Goal: Information Seeking & Learning: Learn about a topic

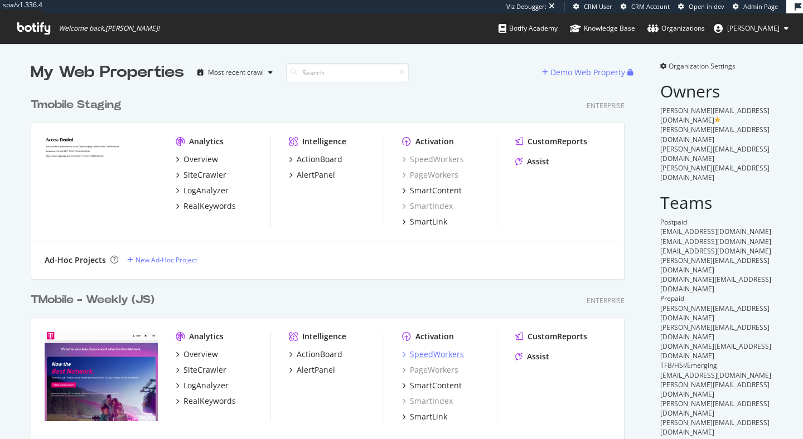
scroll to position [439, 803]
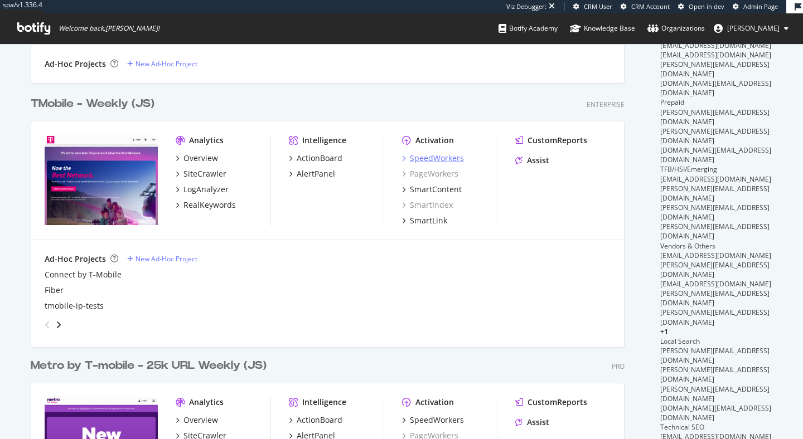
click at [429, 157] on div "SpeedWorkers" at bounding box center [437, 158] width 54 height 11
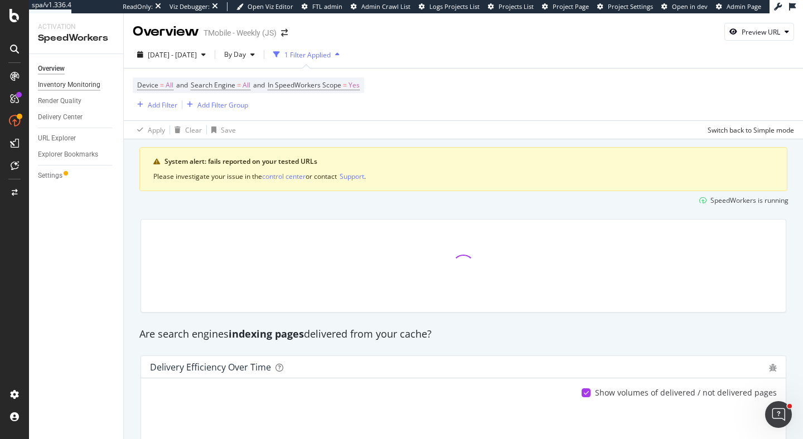
click at [86, 85] on div "Inventory Monitoring" at bounding box center [69, 85] width 62 height 12
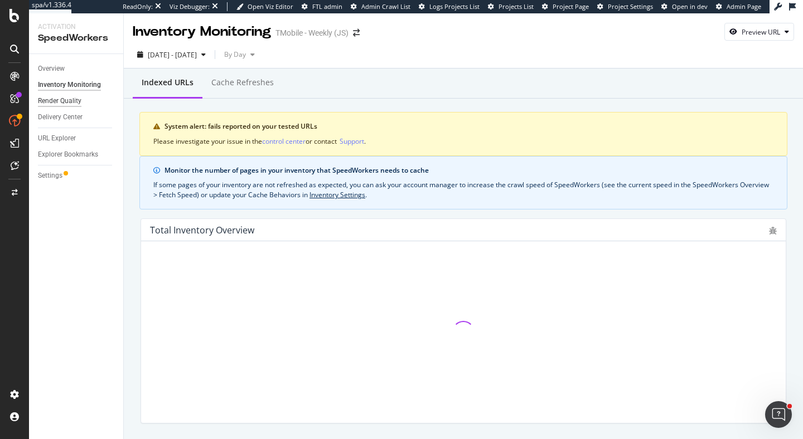
click at [71, 102] on div "Render Quality" at bounding box center [59, 101] width 43 height 12
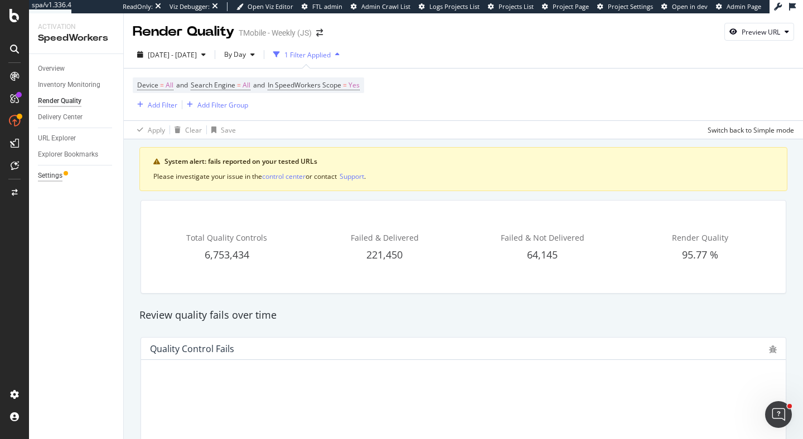
click at [50, 179] on div "Settings" at bounding box center [50, 176] width 25 height 12
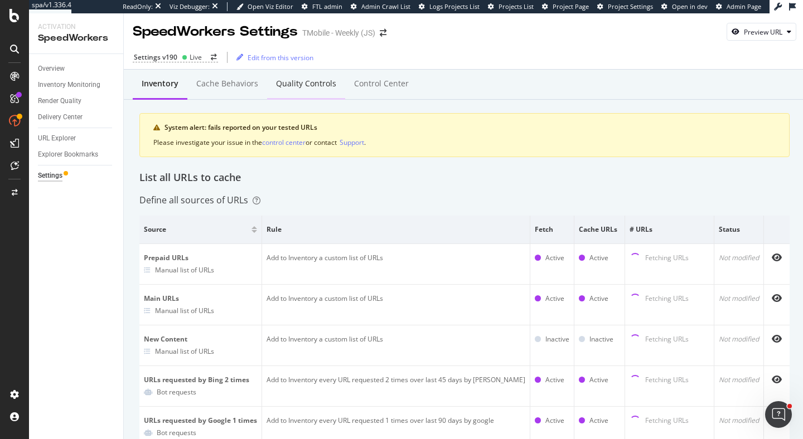
click at [310, 87] on div "Quality Controls" at bounding box center [306, 83] width 60 height 11
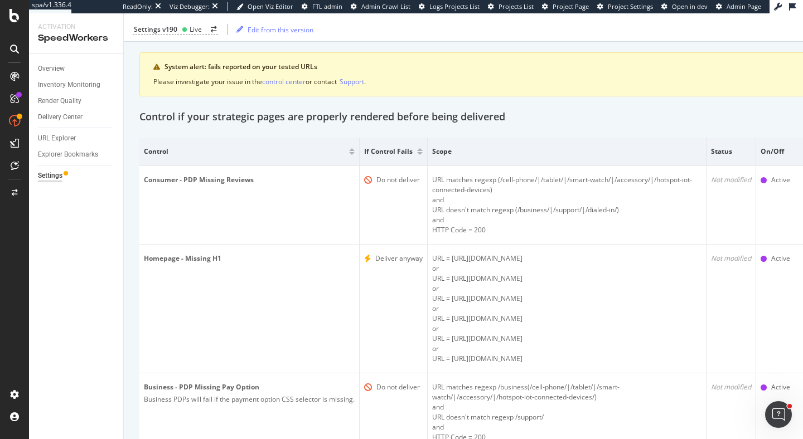
scroll to position [0, 3]
click at [63, 101] on div "Render Quality" at bounding box center [56, 101] width 43 height 12
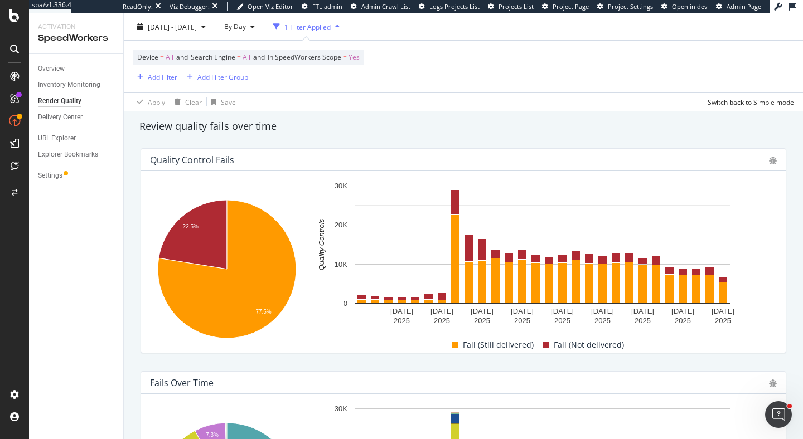
scroll to position [187, 0]
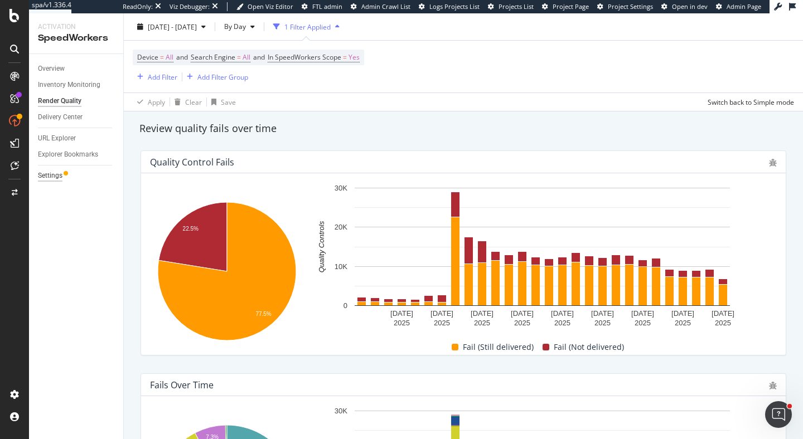
click at [47, 174] on div "Settings" at bounding box center [50, 176] width 25 height 12
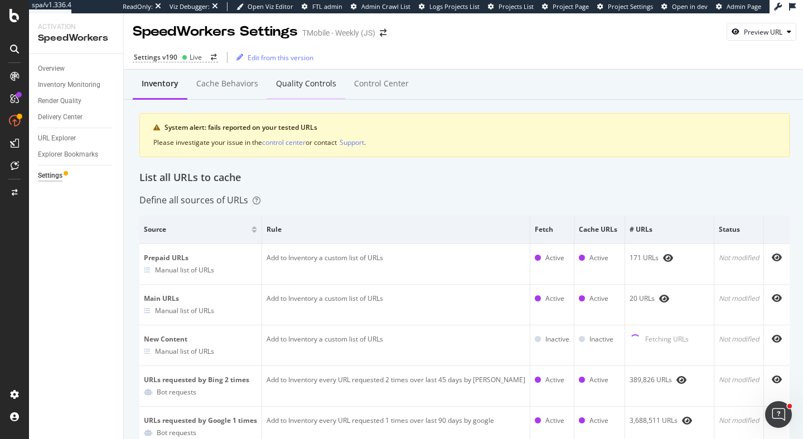
click at [316, 81] on div "Quality Controls" at bounding box center [306, 83] width 60 height 11
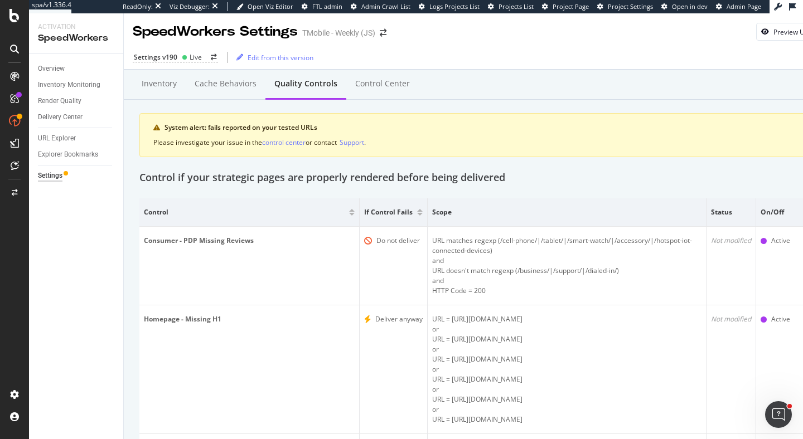
drag, startPoint x: 72, startPoint y: 96, endPoint x: 119, endPoint y: 106, distance: 48.3
click at [72, 97] on div "Render Quality" at bounding box center [59, 101] width 43 height 12
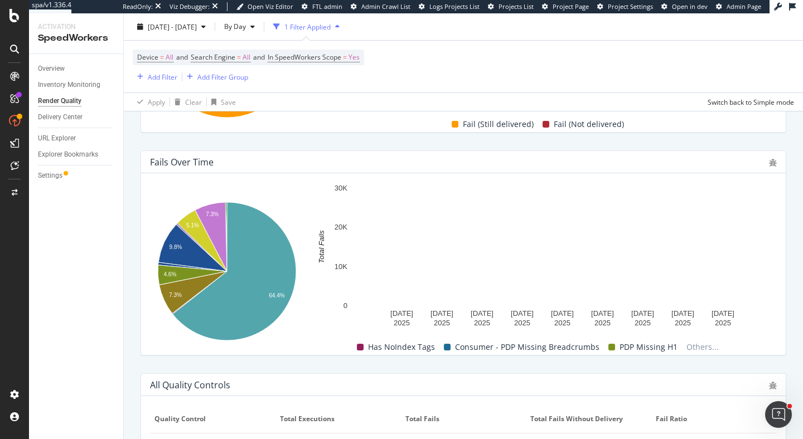
scroll to position [288, 0]
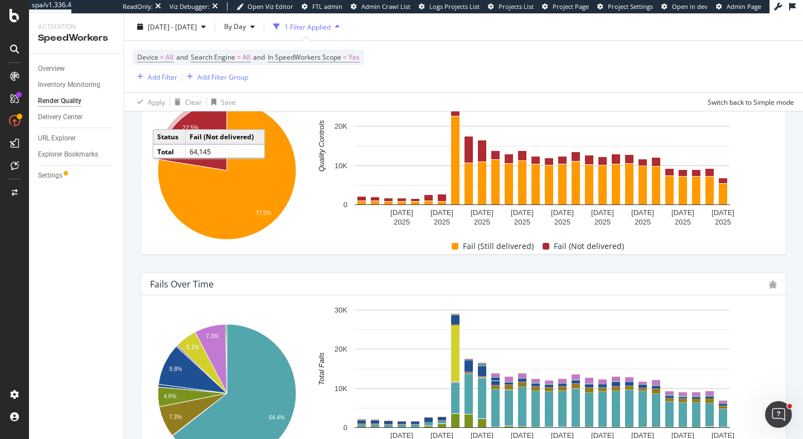
click at [211, 132] on icon "A chart." at bounding box center [193, 135] width 68 height 69
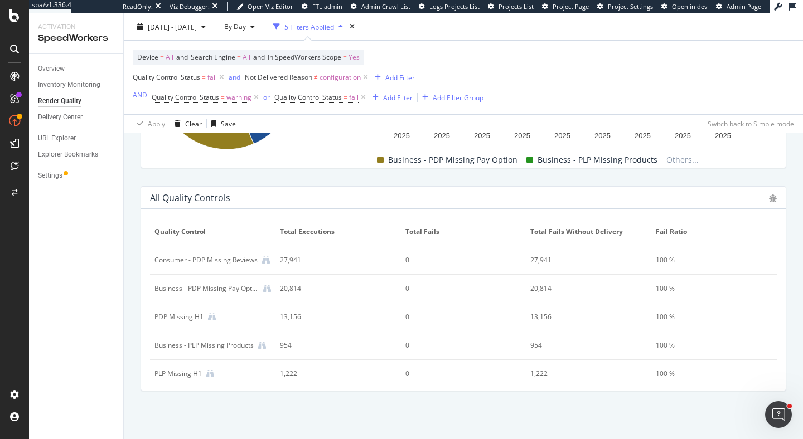
scroll to position [368, 0]
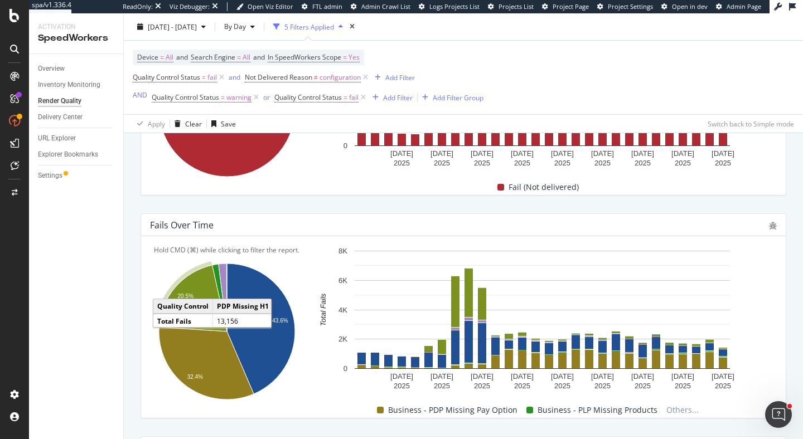
click at [192, 297] on text "20.5%" at bounding box center [186, 296] width 16 height 6
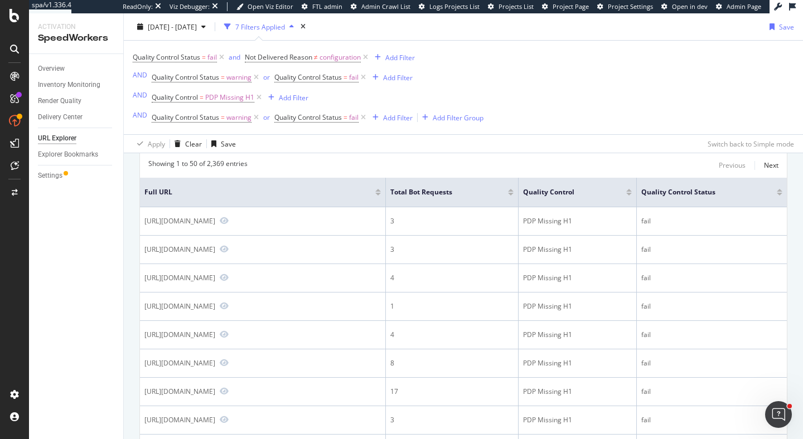
scroll to position [123, 0]
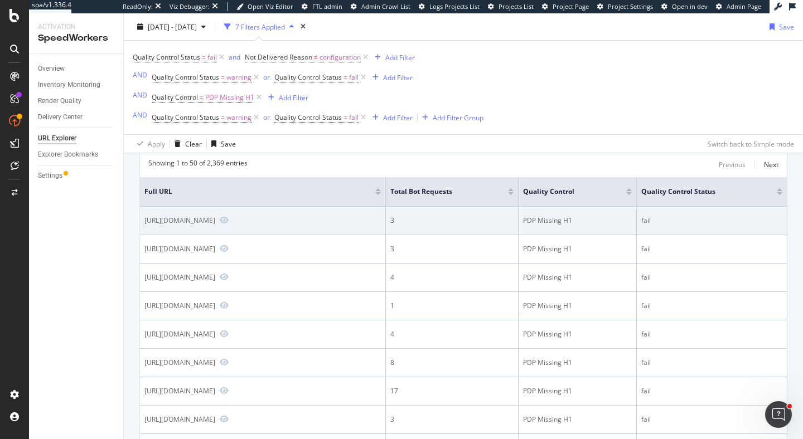
click at [207, 226] on div "https://es.t-mobile.com/business/accessory/zagg-glass-elite-vison-guardplus-for…" at bounding box center [262, 221] width 236 height 10
click at [220, 224] on icon "Preview https://es.t-mobile.com/business/accessory/zagg-glass-elite-vison-guard…" at bounding box center [224, 220] width 9 height 8
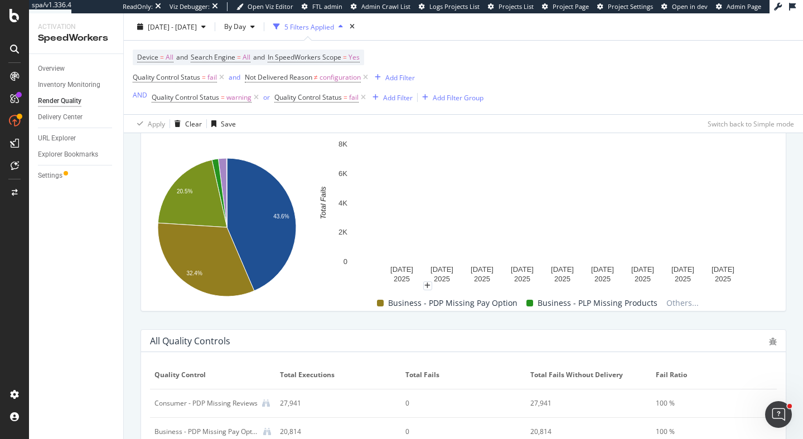
scroll to position [470, 0]
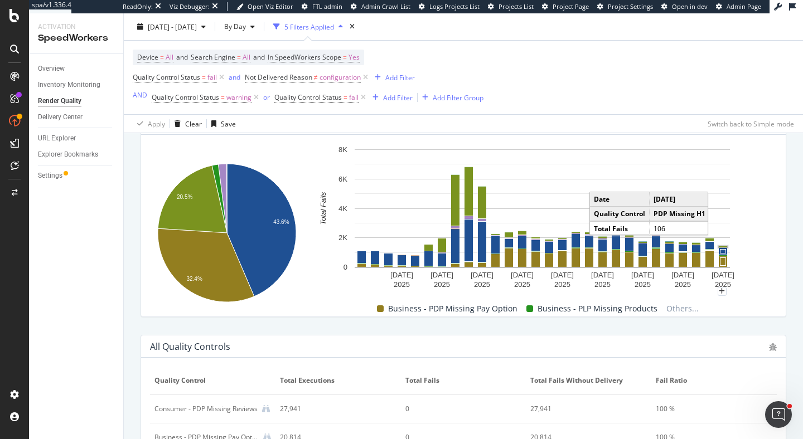
click at [723, 246] on rect "A chart." at bounding box center [723, 247] width 10 height 3
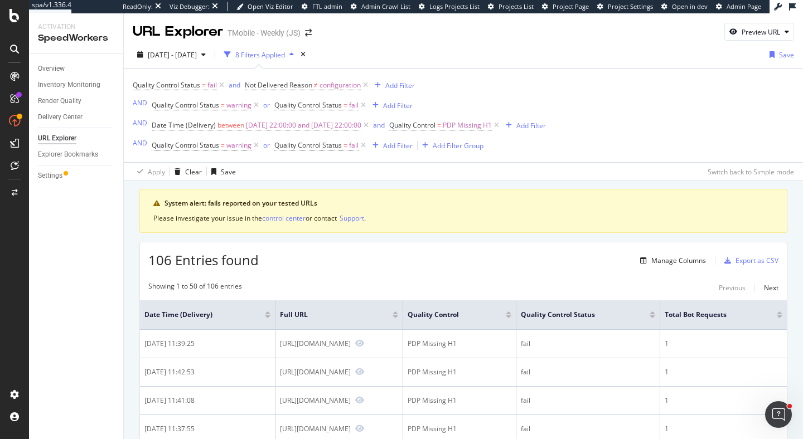
scroll to position [89, 0]
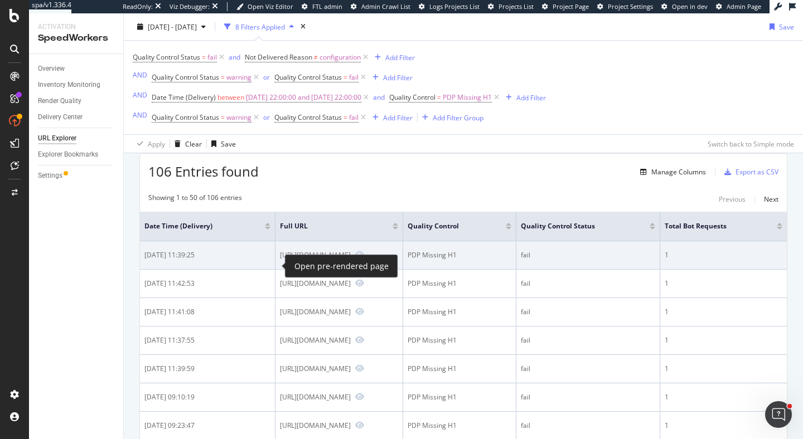
click at [282, 260] on div "https://www.t-mobile.com/business/cell-phone/samsung-galaxy-s25-ultra?sku=61021…" at bounding box center [339, 255] width 118 height 10
click at [355, 259] on icon "Preview https://www.t-mobile.com/business/cell-phone/samsung-galaxy-s25-ultra?s…" at bounding box center [359, 255] width 9 height 8
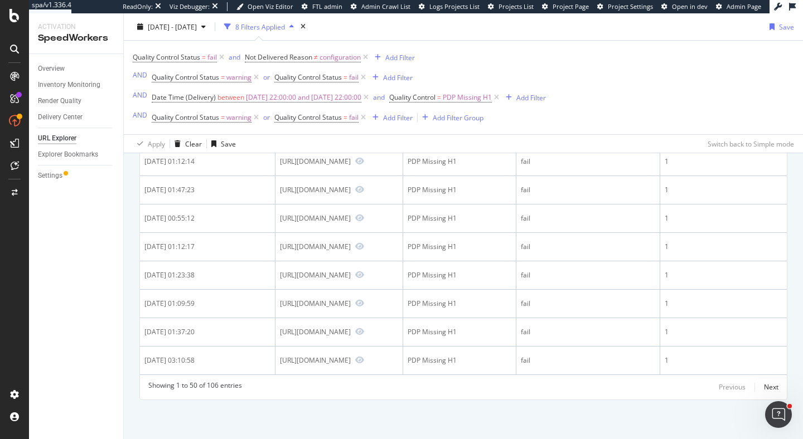
scroll to position [1491, 0]
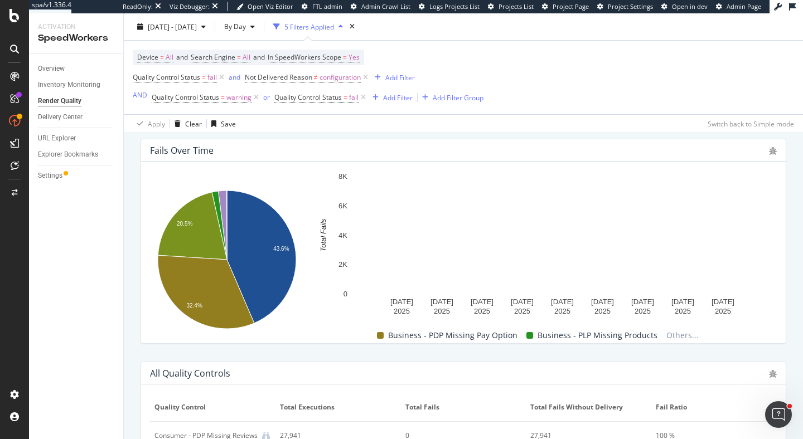
scroll to position [455, 0]
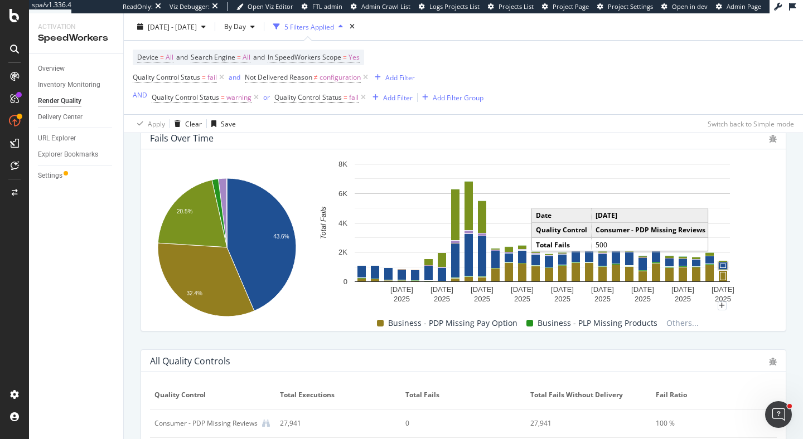
click at [723, 269] on rect "A chart." at bounding box center [722, 265] width 8 height 7
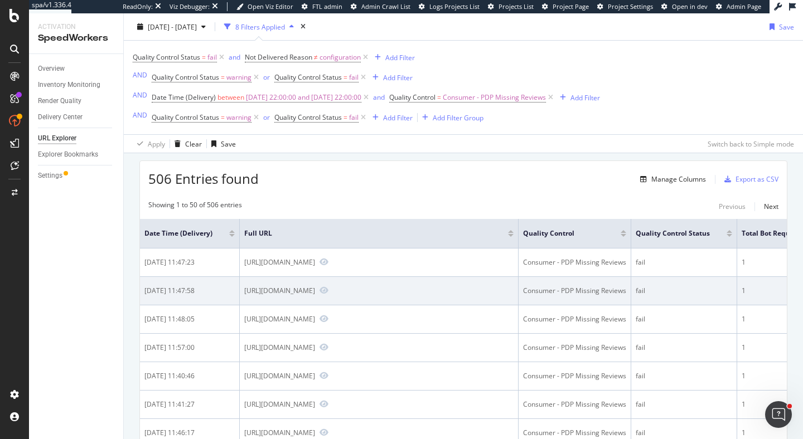
scroll to position [85, 0]
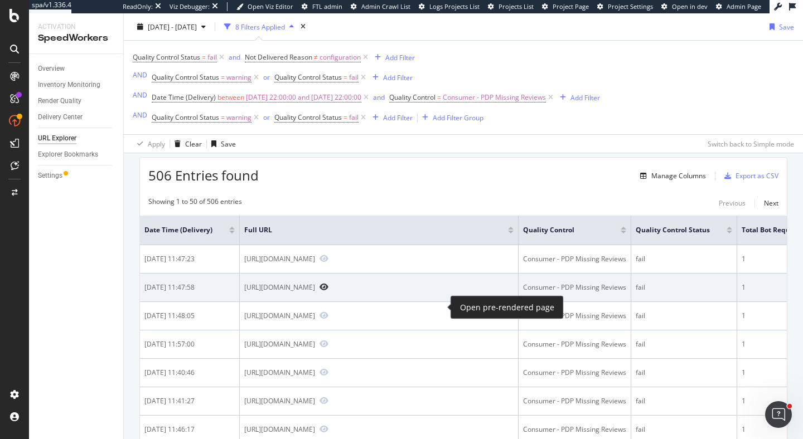
click at [328, 291] on icon "Preview https://es.t-mobile.com/cell-phone/samsung-galaxy-s25-plus" at bounding box center [323, 287] width 9 height 8
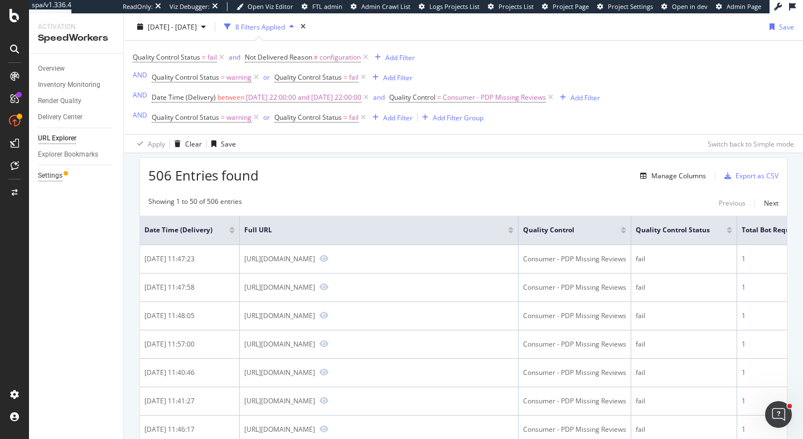
click at [46, 173] on div "Settings" at bounding box center [50, 176] width 25 height 12
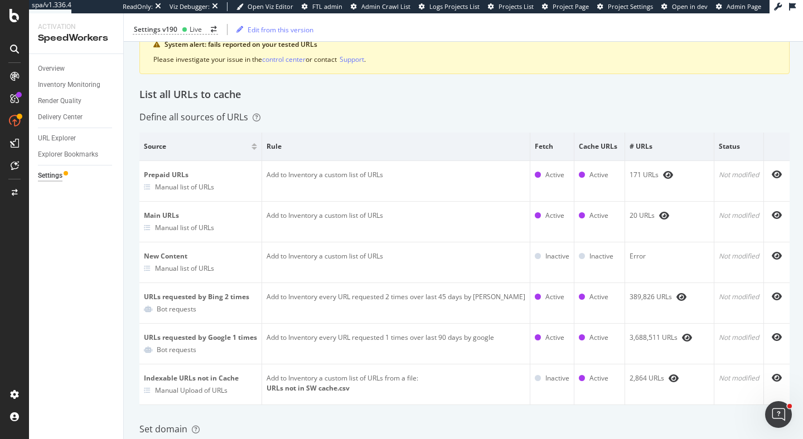
scroll to position [92, 0]
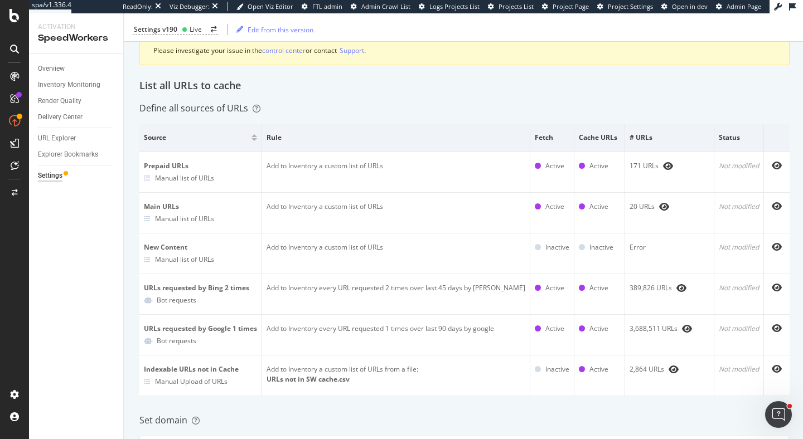
click at [43, 177] on div "Settings" at bounding box center [50, 176] width 25 height 12
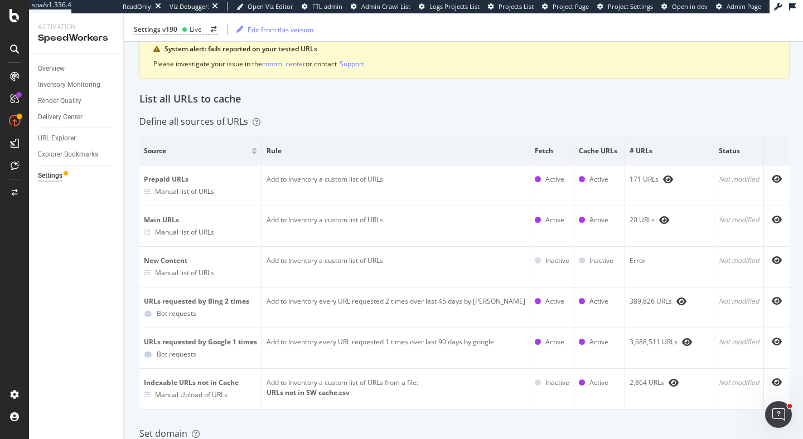
scroll to position [292, 0]
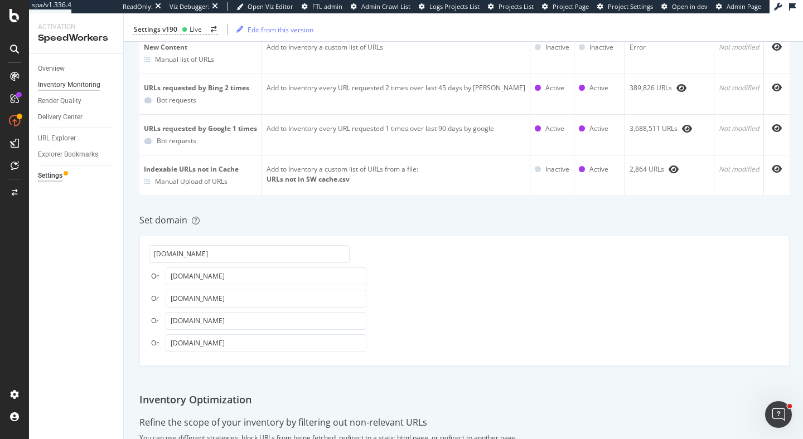
click at [71, 85] on div "Inventory Monitoring" at bounding box center [69, 85] width 62 height 12
click at [68, 118] on div "Delivery Center" at bounding box center [60, 117] width 45 height 12
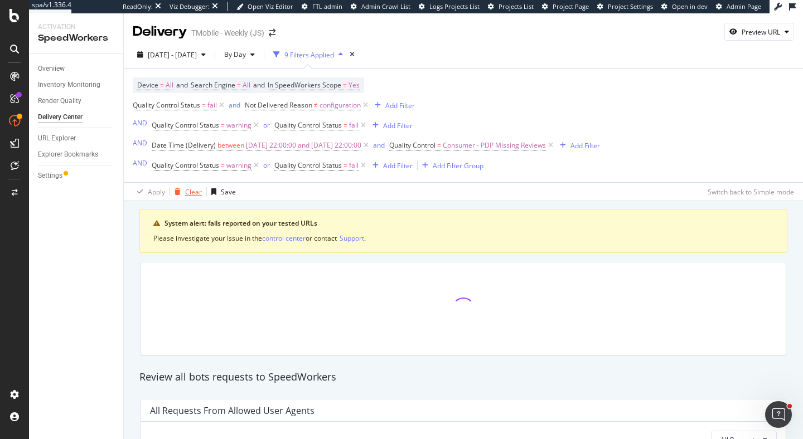
click at [185, 191] on div "Clear" at bounding box center [193, 191] width 17 height 9
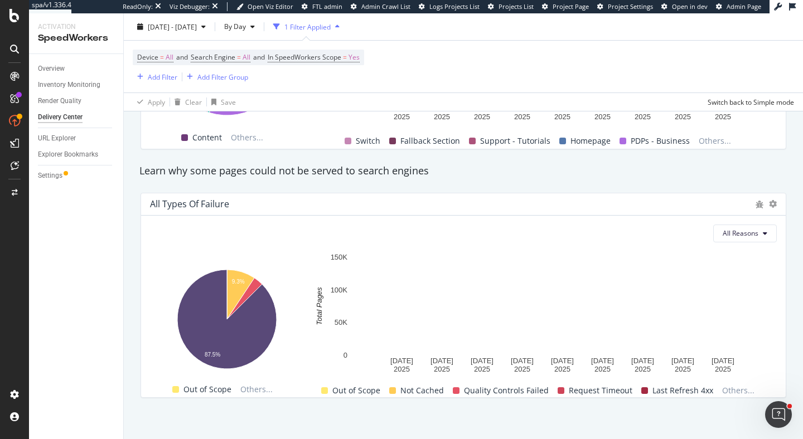
scroll to position [1094, 0]
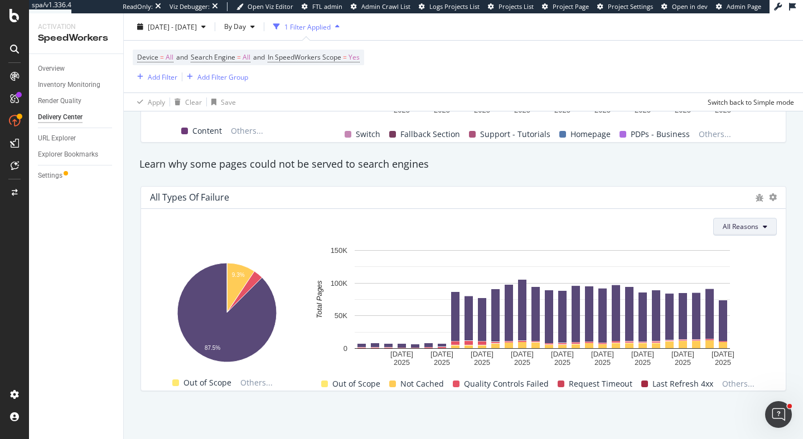
click at [751, 227] on span "All Reasons" at bounding box center [740, 226] width 36 height 9
click at [303, 271] on div "Hold CMD (⌘) while clicking to filter the report. 9.3% 87.5% Reason for Non-Del…" at bounding box center [463, 317] width 626 height 145
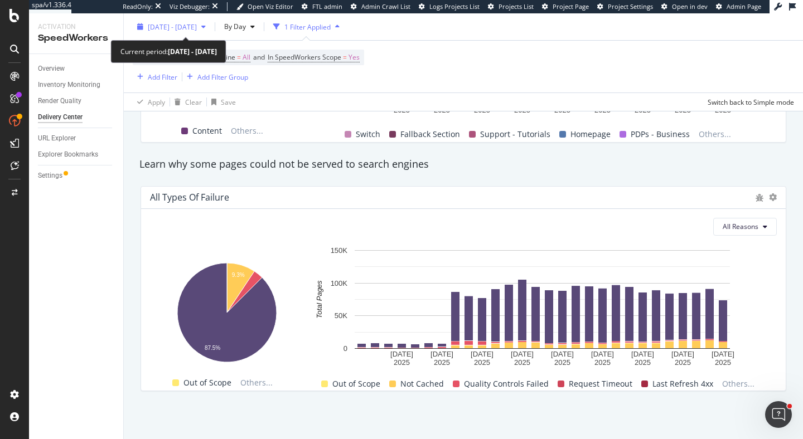
click at [197, 28] on span "2025 Jul. 23rd - Aug. 19th" at bounding box center [172, 26] width 49 height 9
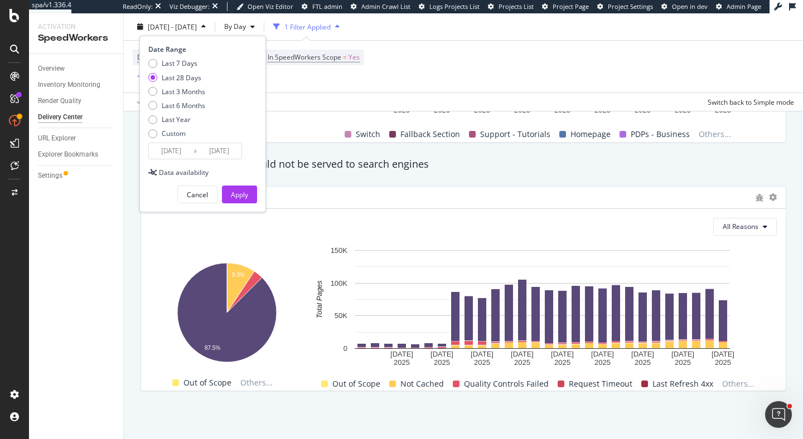
click at [179, 112] on div "Last 7 Days Last 28 Days Last 3 Months Last 6 Months Last Year Custom" at bounding box center [176, 101] width 57 height 84
click at [183, 108] on div "Last 6 Months" at bounding box center [183, 105] width 43 height 9
click at [174, 119] on div "Last Year" at bounding box center [176, 119] width 29 height 9
type input "2024/08/20"
click at [234, 198] on div "Apply" at bounding box center [239, 194] width 17 height 9
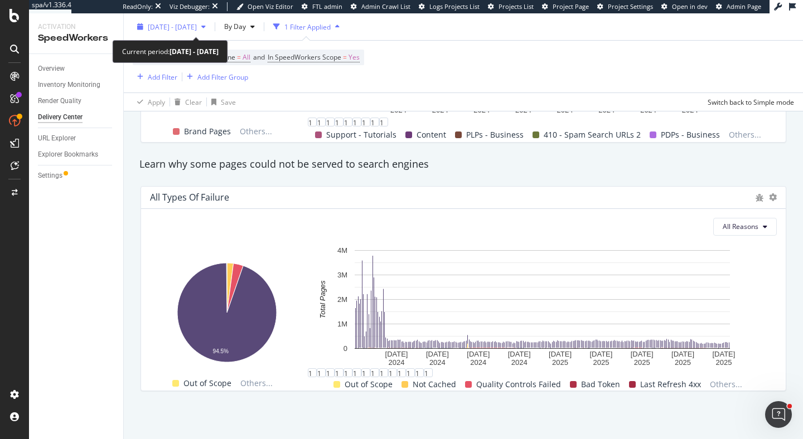
click at [197, 29] on span "2024 Aug. 20th - 2025 Aug. 19th" at bounding box center [172, 26] width 49 height 9
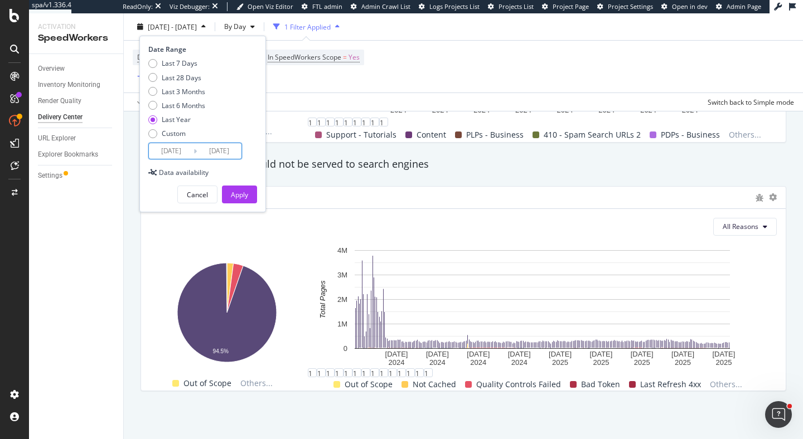
click at [172, 150] on input "2024/08/20" at bounding box center [171, 151] width 45 height 16
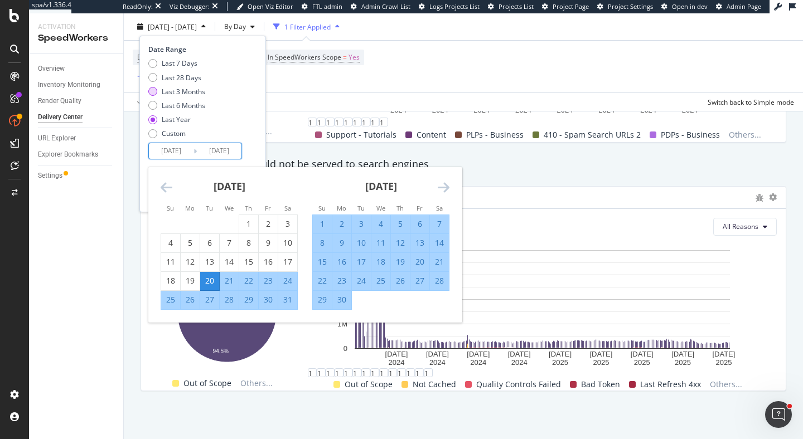
click at [192, 89] on div "Last 3 Months" at bounding box center [183, 90] width 43 height 9
click at [164, 144] on input "2025/05/20" at bounding box center [171, 151] width 45 height 16
click at [156, 183] on div "May 2025 1 2 3 4 5 6 7 8 9 10 11 12 13 14 15 16 17 18 19 20 21 22 23 24 25 26 2…" at bounding box center [229, 238] width 152 height 143
click at [164, 183] on icon "Move backward to switch to the previous month." at bounding box center [167, 187] width 12 height 13
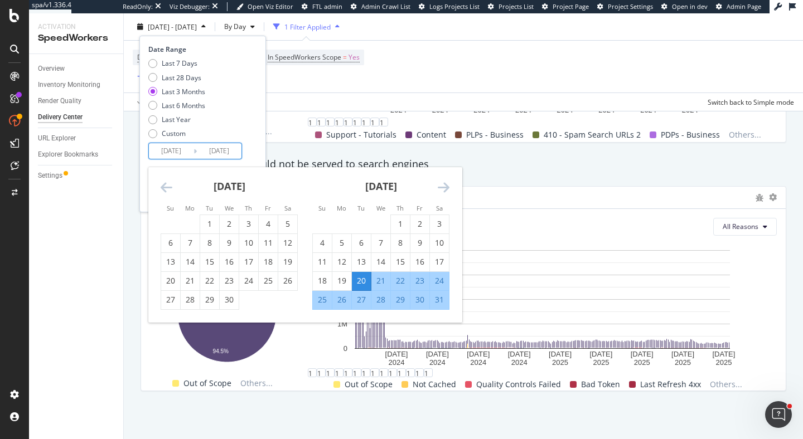
click at [164, 183] on icon "Move backward to switch to the previous month." at bounding box center [167, 187] width 12 height 13
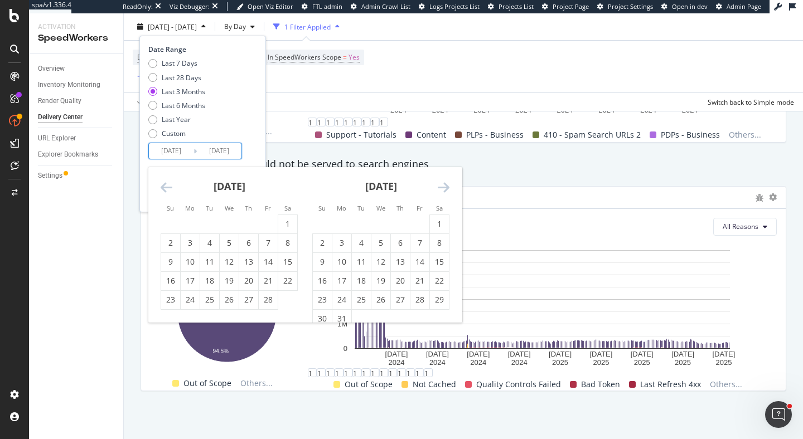
click at [164, 183] on icon "Move backward to switch to the previous month." at bounding box center [167, 187] width 12 height 13
click at [427, 223] on td "Calendar" at bounding box center [420, 224] width 20 height 19
click at [436, 227] on div "1" at bounding box center [439, 223] width 19 height 11
type input "2025/02/01"
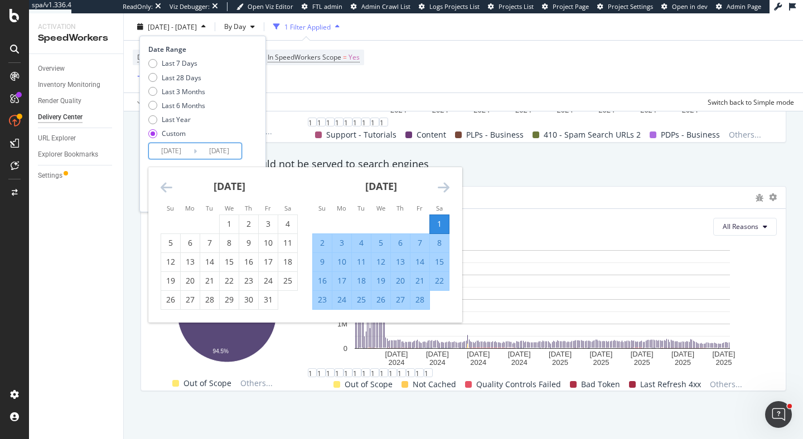
click at [419, 303] on div "28" at bounding box center [419, 299] width 19 height 11
type input "2025/02/28"
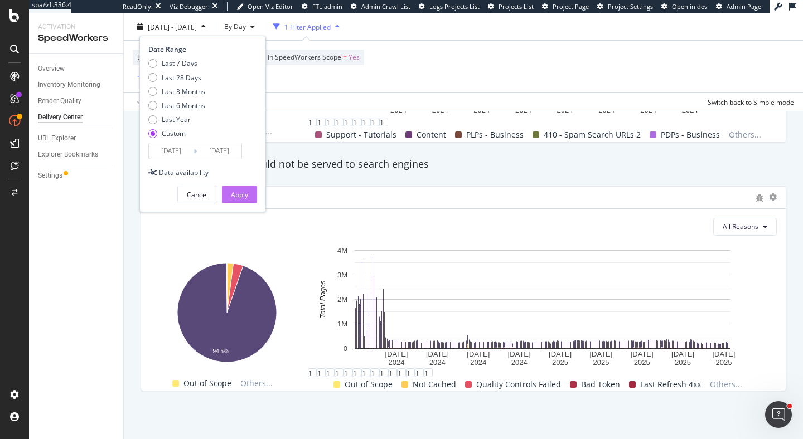
click at [237, 190] on div "Apply" at bounding box center [239, 194] width 17 height 9
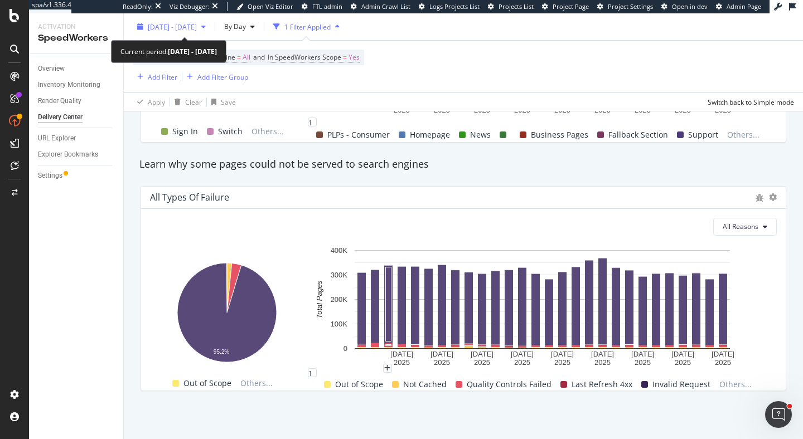
click at [181, 23] on span "2025 Feb. 1st - Feb. 28th" at bounding box center [172, 26] width 49 height 9
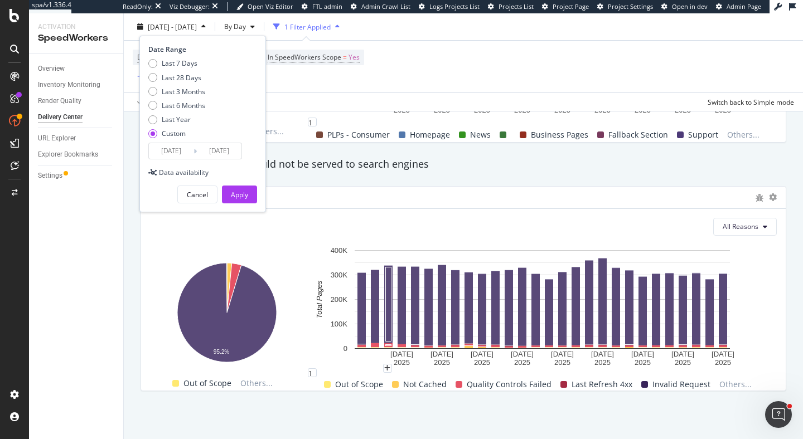
click at [168, 153] on input "2025/02/01" at bounding box center [171, 151] width 45 height 16
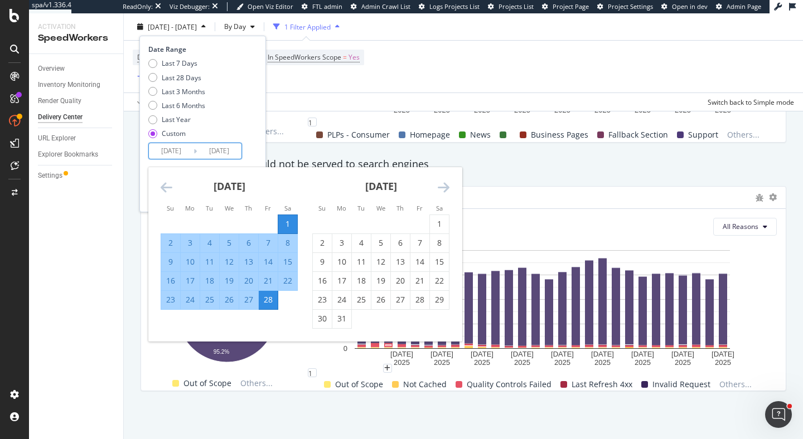
click at [167, 186] on icon "Move backward to switch to the previous month." at bounding box center [167, 187] width 12 height 13
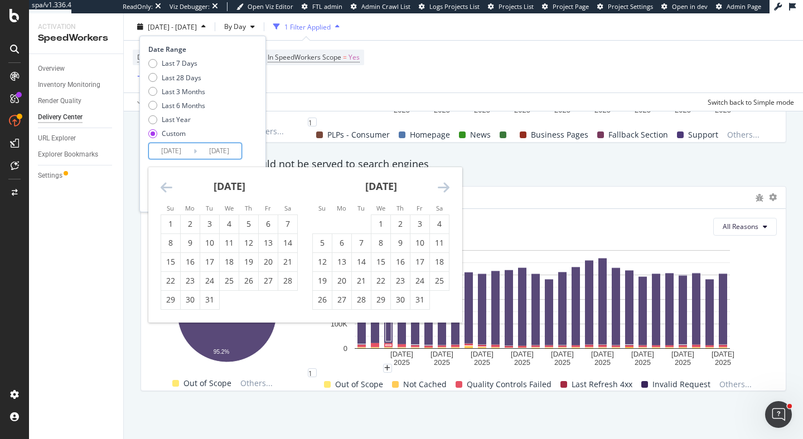
click at [167, 186] on icon "Move backward to switch to the previous month." at bounding box center [167, 187] width 12 height 13
click at [244, 219] on div "1" at bounding box center [248, 223] width 19 height 11
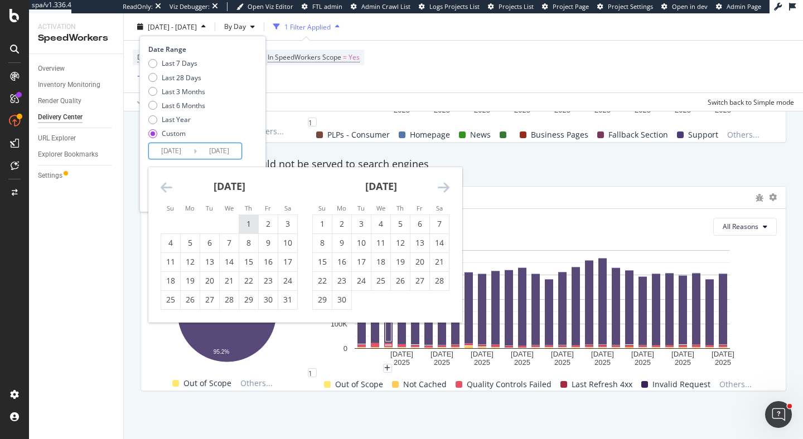
type input "2024/08/01"
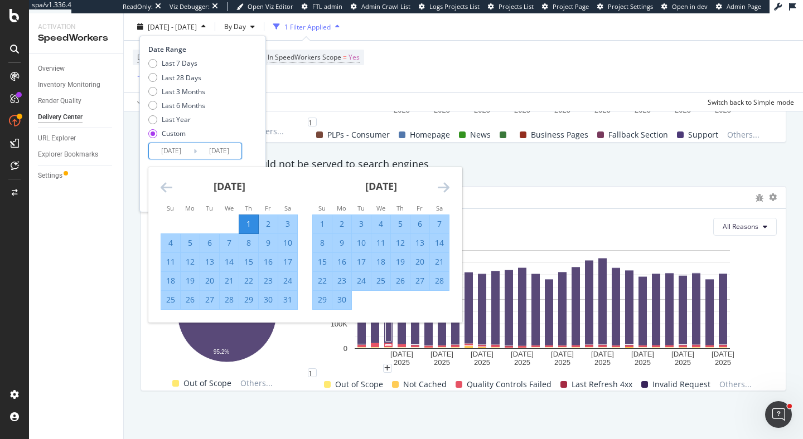
click at [341, 296] on div "30" at bounding box center [341, 299] width 19 height 11
type input "2024/09/30"
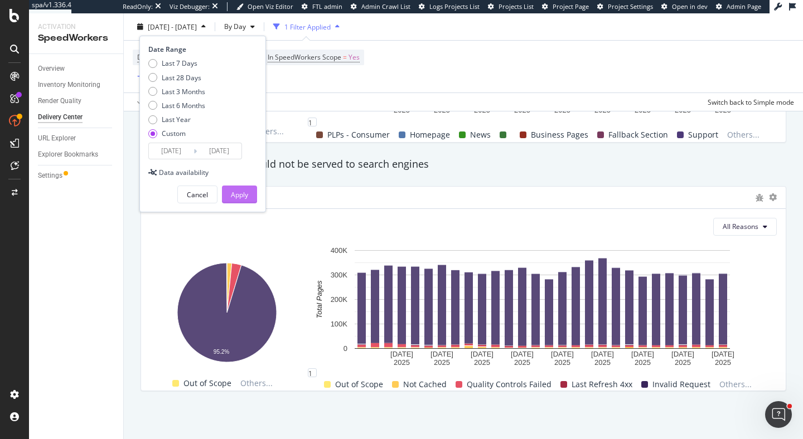
click at [242, 194] on div "Apply" at bounding box center [239, 194] width 17 height 9
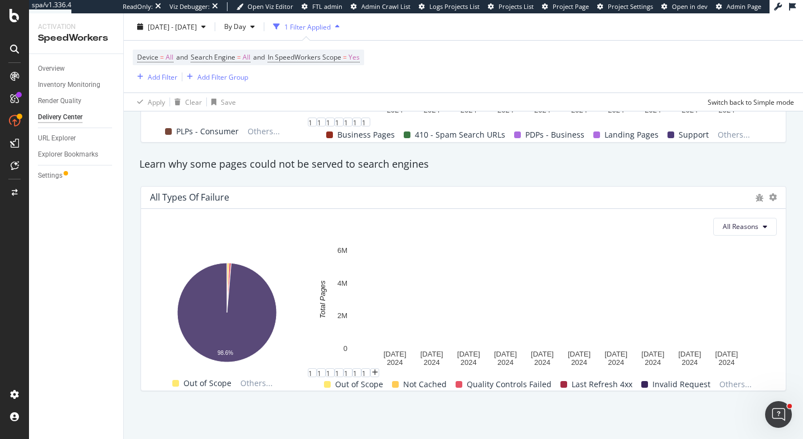
click at [561, 386] on span at bounding box center [563, 384] width 7 height 7
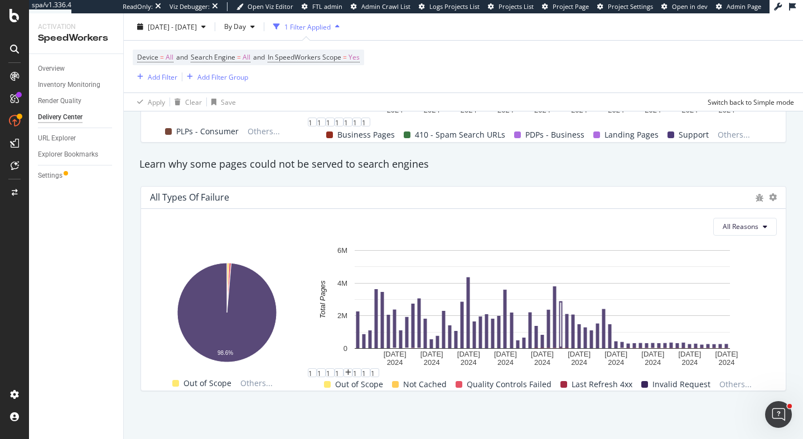
click at [600, 385] on span "Last Refresh 4xx" at bounding box center [601, 384] width 61 height 13
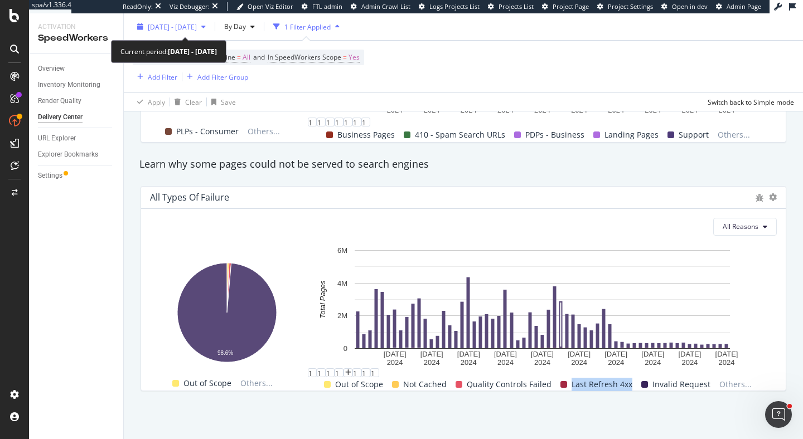
click at [188, 21] on div "2024 Aug. 1st - Sep. 30th" at bounding box center [171, 26] width 77 height 17
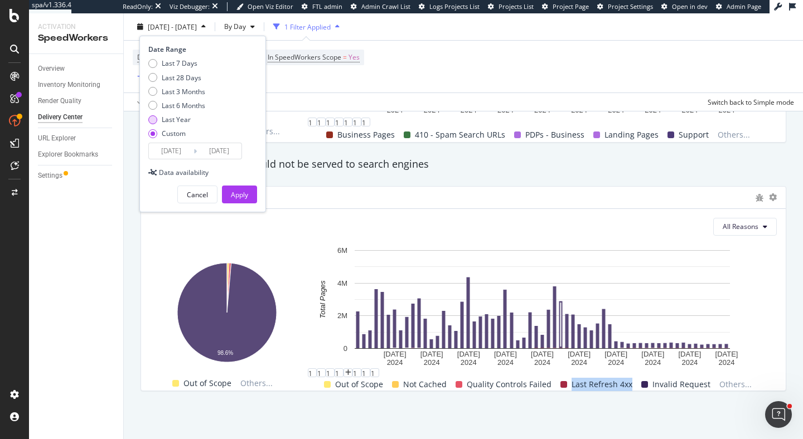
click at [183, 116] on div "Last Year" at bounding box center [176, 119] width 29 height 9
type input "2024/08/20"
type input "2025/08/19"
click at [188, 103] on div "Last 6 Months" at bounding box center [183, 105] width 43 height 9
type input "2025/02/20"
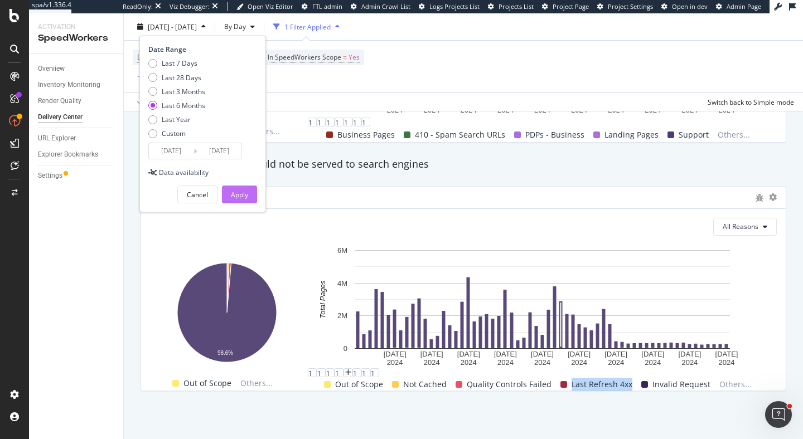
click at [245, 200] on div "Apply" at bounding box center [239, 194] width 17 height 17
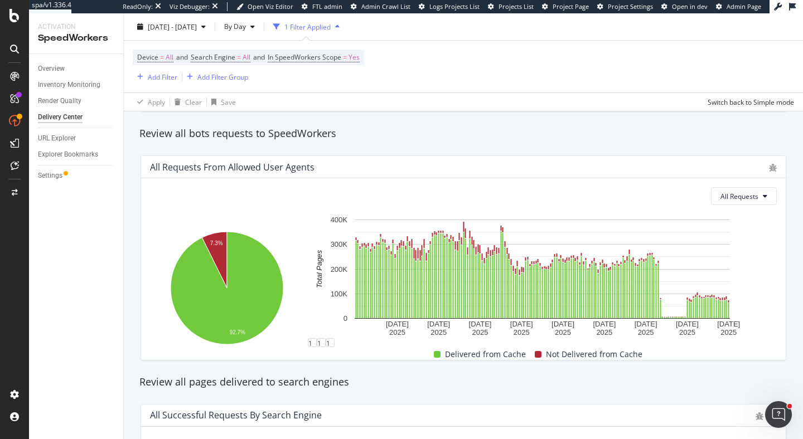
scroll to position [1094, 0]
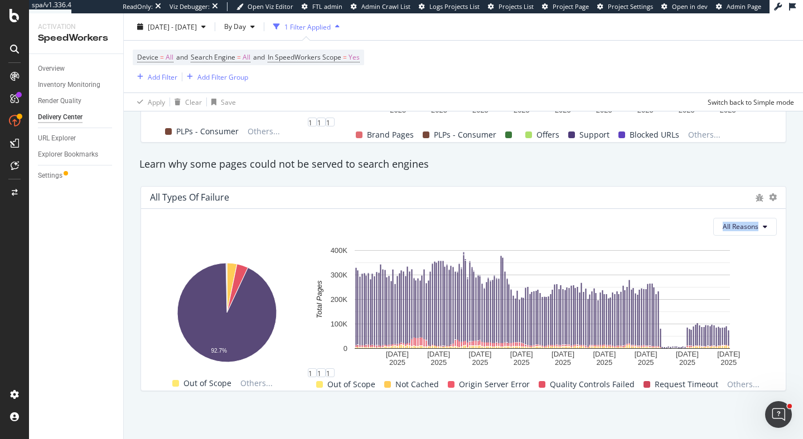
click at [741, 217] on div "All Reasons Hold CMD (⌘) while clicking to filter the report. 92.7% Reason for …" at bounding box center [463, 300] width 644 height 182
click at [742, 224] on span "All Reasons" at bounding box center [740, 226] width 36 height 9
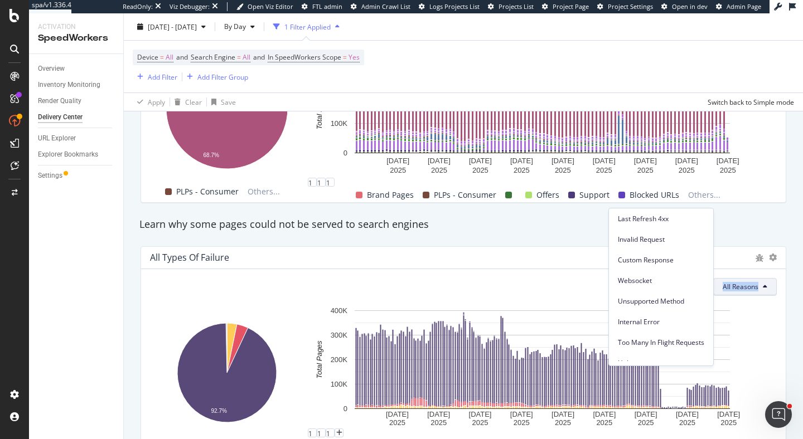
scroll to position [331, 0]
click at [645, 221] on span "Last Refresh 4xx" at bounding box center [660, 220] width 86 height 10
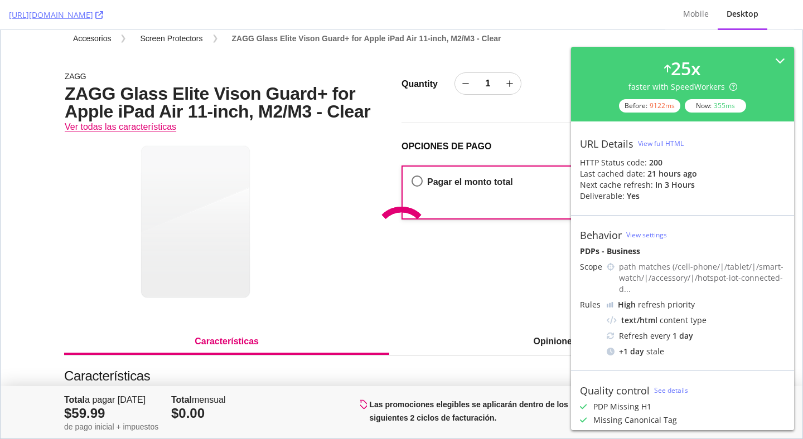
scroll to position [55, 0]
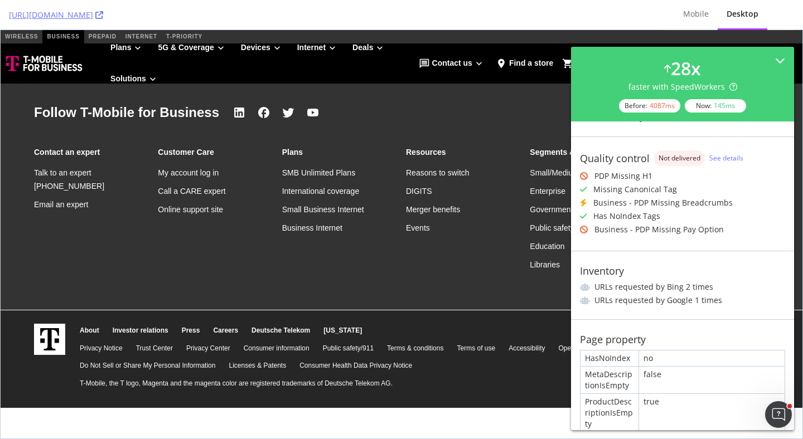
scroll to position [238, 0]
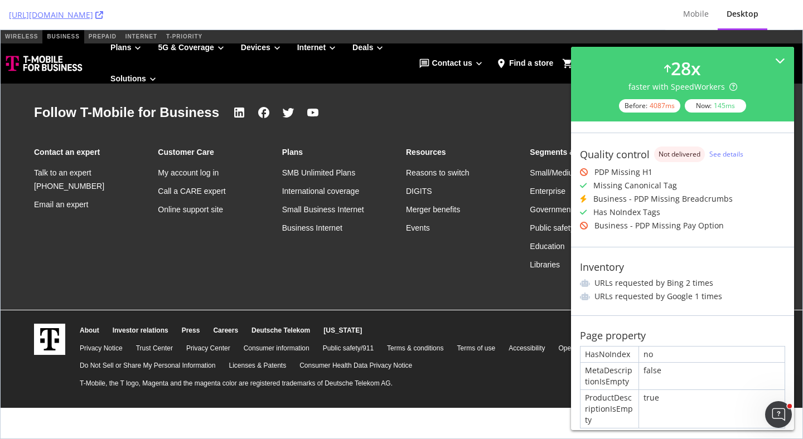
click at [362, 13] on div "https://www.t-mobile.com/business/cell-phone/samsung-galaxy-s25-ultra?sku=61021…" at bounding box center [332, 15] width 647 height 30
click at [103, 17] on icon at bounding box center [99, 15] width 8 height 8
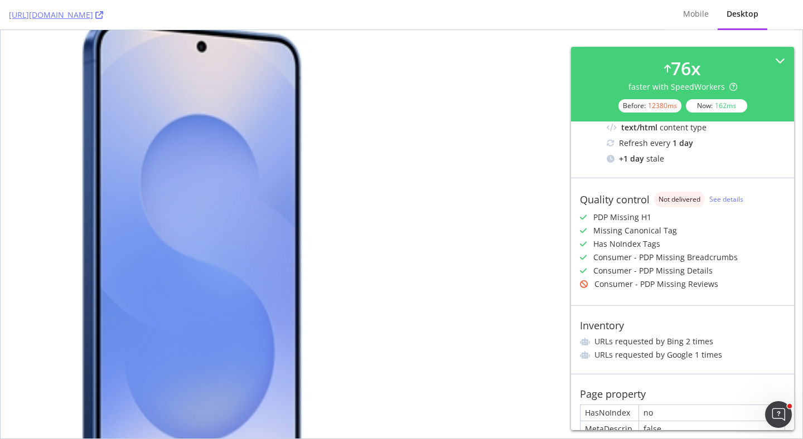
scroll to position [768, 0]
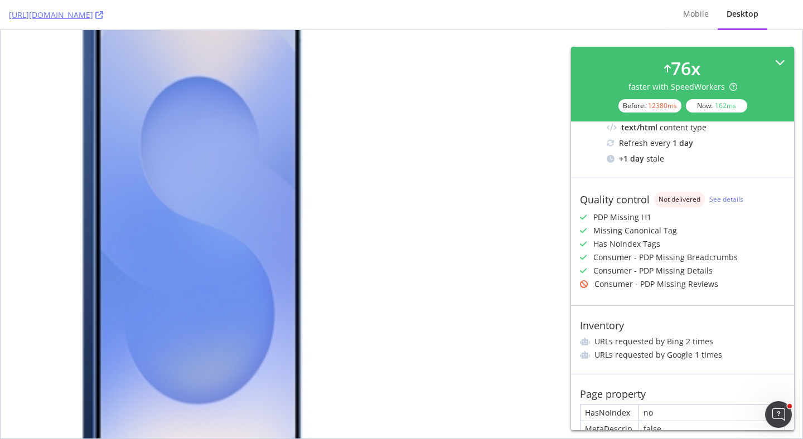
click at [778, 61] on icon at bounding box center [780, 62] width 10 height 10
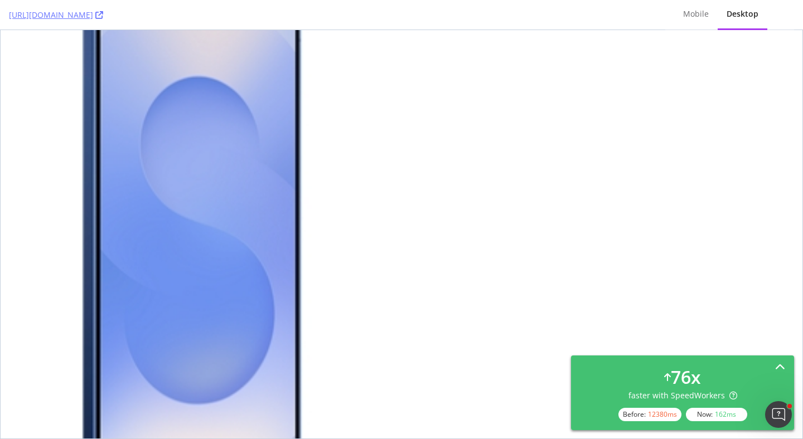
scroll to position [0, 0]
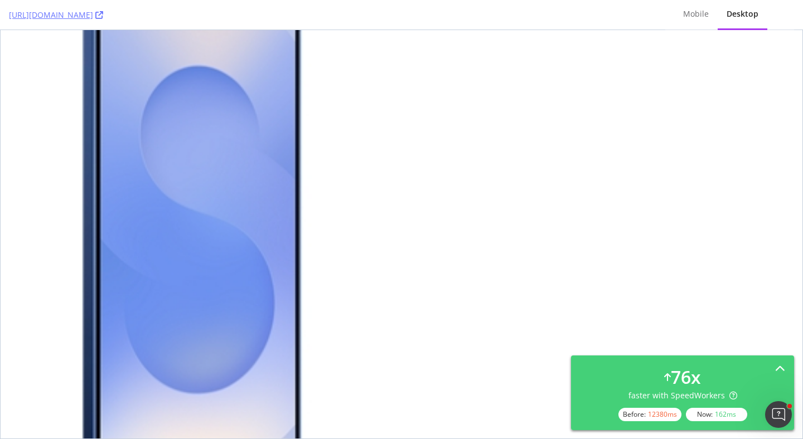
click at [738, 19] on div "Desktop" at bounding box center [742, 13] width 32 height 11
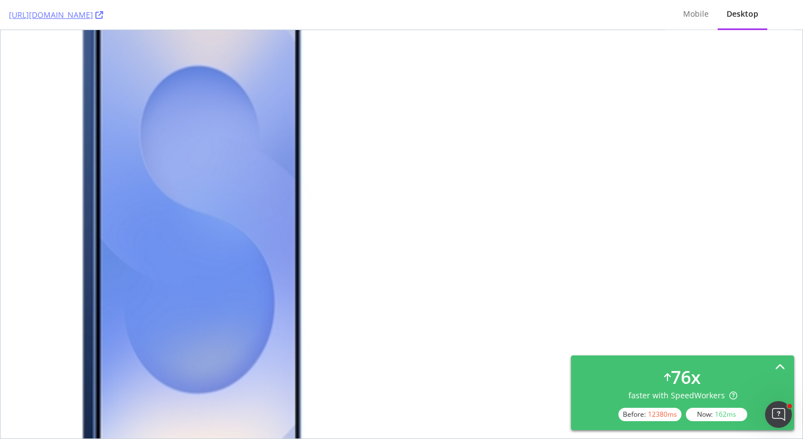
click at [778, 363] on icon at bounding box center [780, 368] width 10 height 10
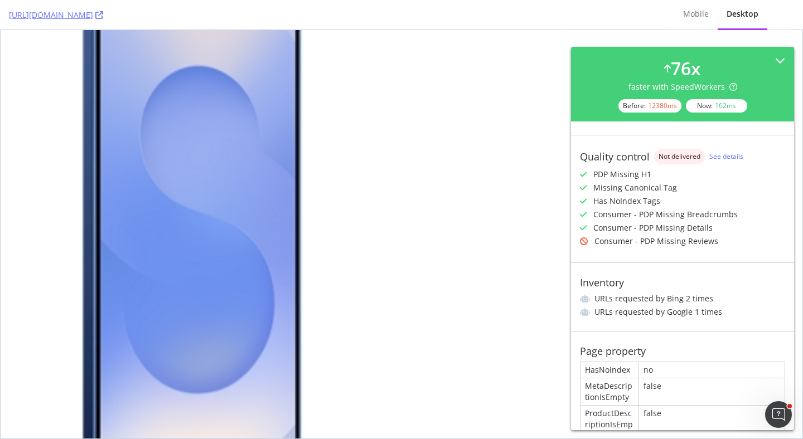
scroll to position [251, 0]
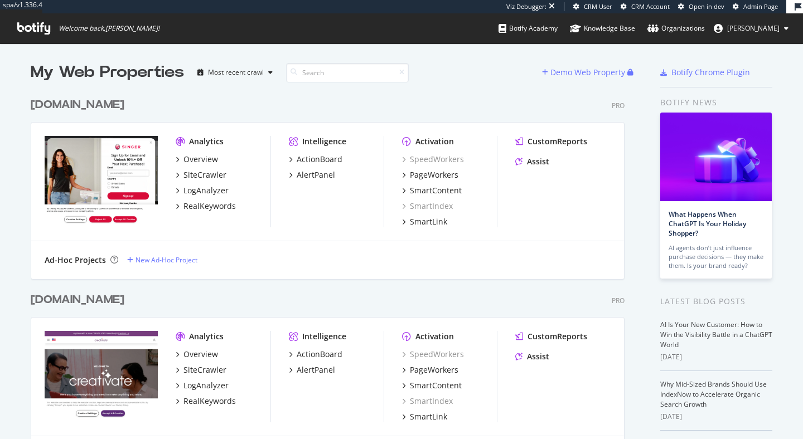
scroll to position [439, 803]
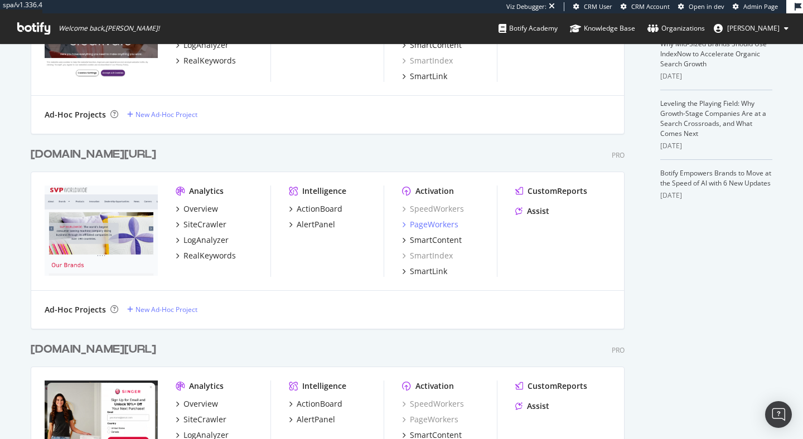
click at [438, 224] on div "PageWorkers" at bounding box center [434, 224] width 48 height 11
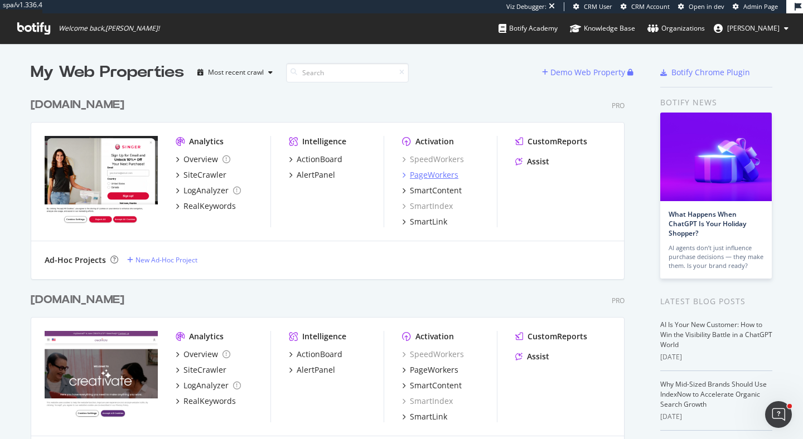
scroll to position [0, 0]
click at [437, 172] on div "PageWorkers" at bounding box center [434, 174] width 48 height 11
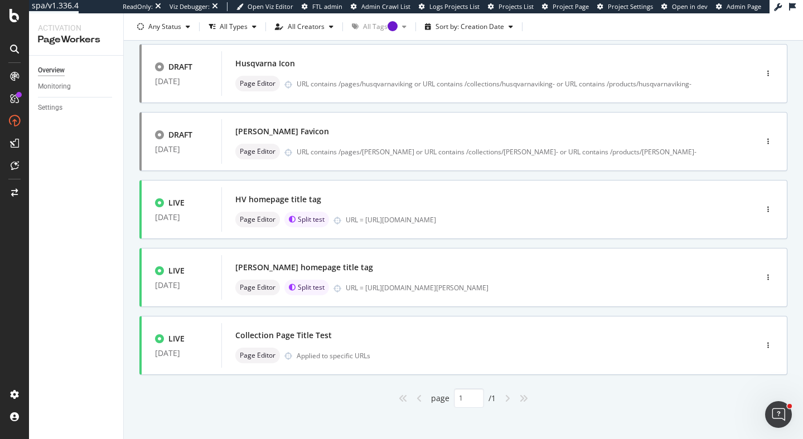
scroll to position [419, 0]
